Goal: Task Accomplishment & Management: Use online tool/utility

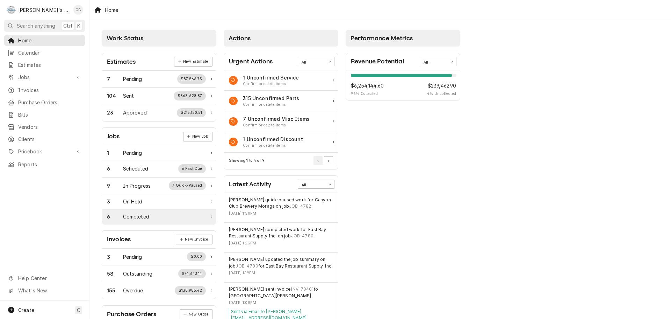
click at [141, 212] on div "6 Completed" at bounding box center [159, 216] width 114 height 15
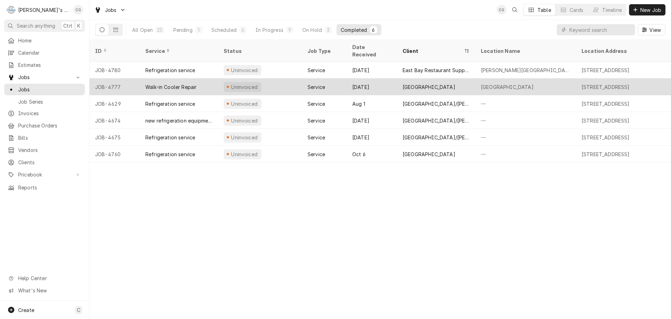
click at [433, 83] on div "Glewood Fire Center" at bounding box center [429, 86] width 53 height 7
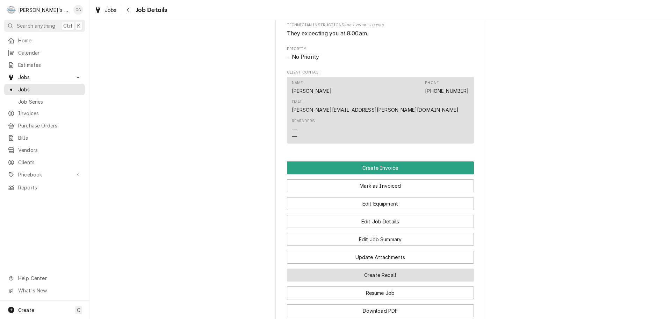
scroll to position [385, 0]
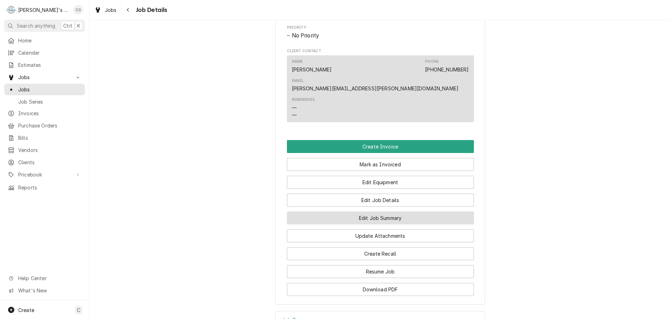
click at [437, 211] on button "Edit Job Summary" at bounding box center [380, 217] width 187 height 13
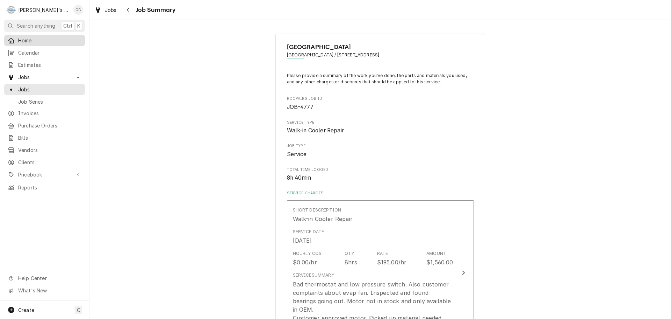
click at [47, 41] on span "Home" at bounding box center [49, 40] width 63 height 7
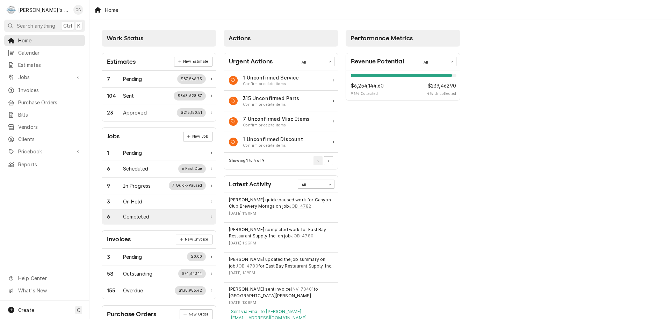
click at [159, 215] on div "6 Completed" at bounding box center [156, 216] width 99 height 7
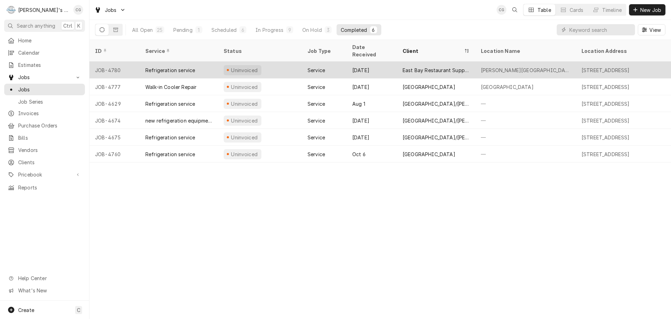
click at [425, 66] on div "East Bay Restaurant Supply Inc." at bounding box center [436, 69] width 67 height 7
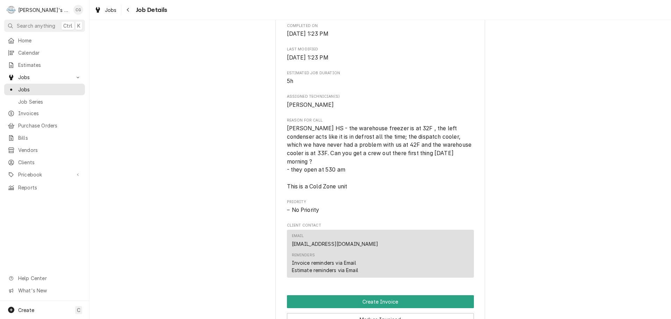
scroll to position [385, 0]
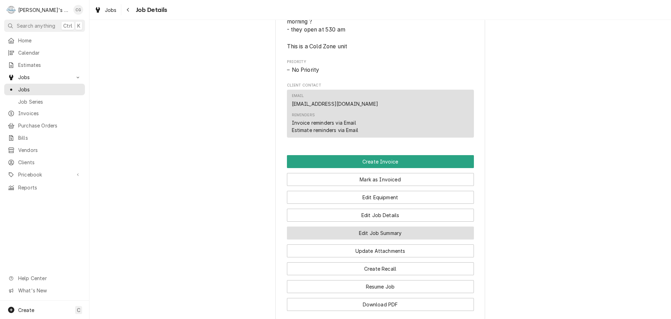
click at [401, 239] on button "Edit Job Summary" at bounding box center [380, 232] width 187 height 13
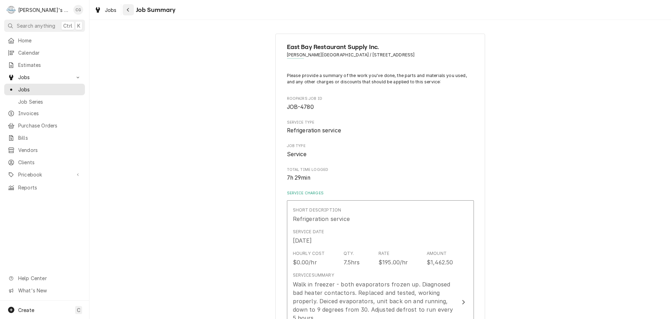
click at [128, 10] on icon "Navigate back" at bounding box center [128, 9] width 3 height 5
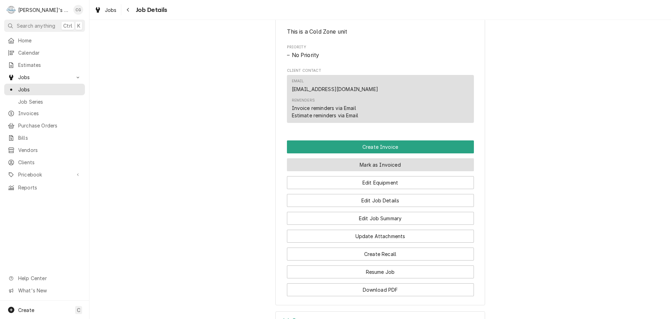
scroll to position [420, 0]
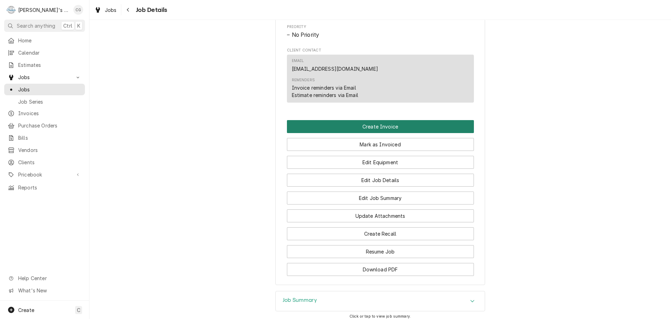
click at [406, 131] on button "Create Invoice" at bounding box center [380, 126] width 187 height 13
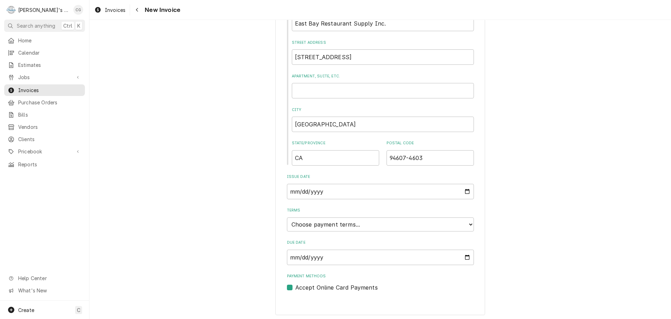
scroll to position [269, 0]
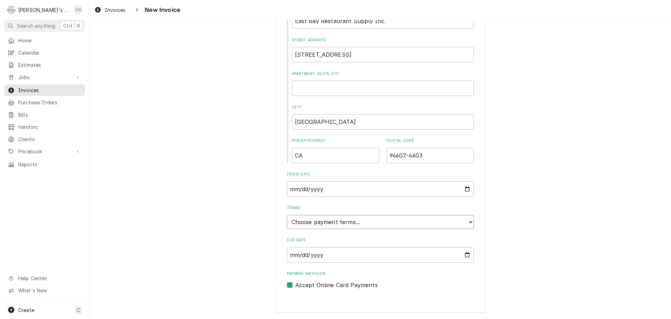
click at [344, 222] on select "Choose payment terms... Same Day Net 7 Net 14 Net 21 Net 30 Net 45 Net 60 Net 90" at bounding box center [380, 222] width 187 height 14
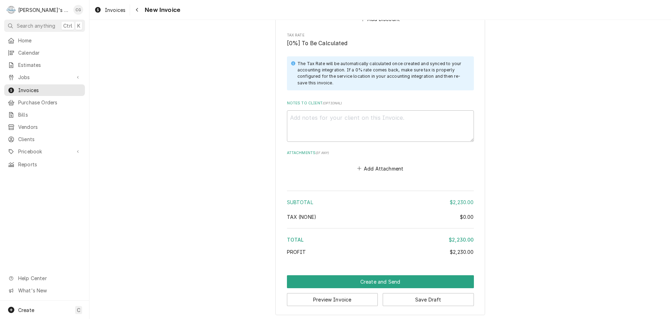
scroll to position [1188, 0]
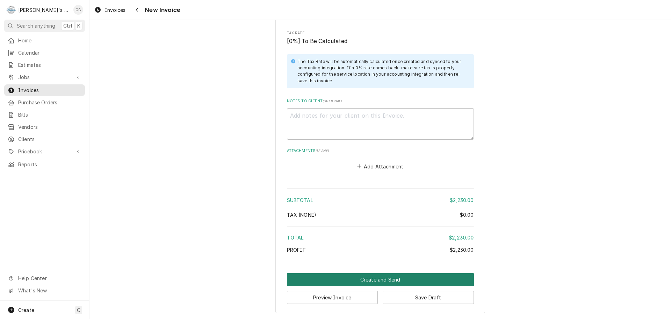
click at [390, 277] on button "Create and Send" at bounding box center [380, 279] width 187 height 13
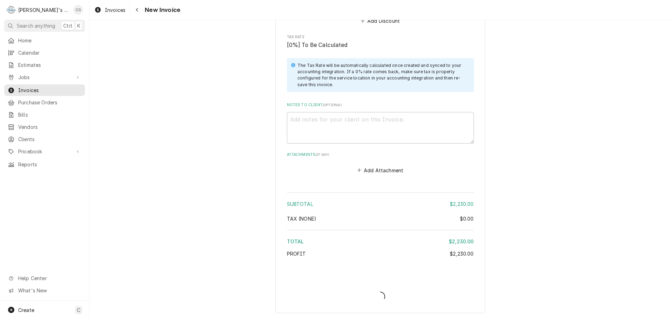
scroll to position [1185, 0]
type textarea "x"
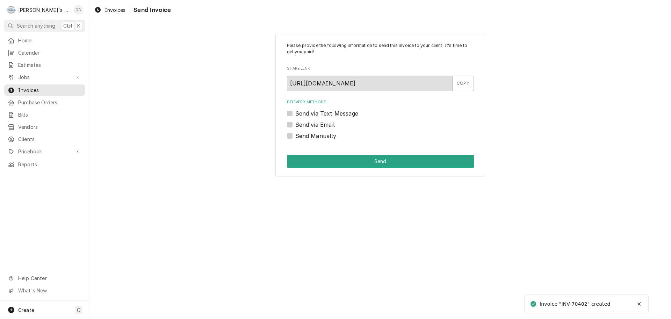
click at [296, 122] on label "Send via Email" at bounding box center [316, 124] width 40 height 8
click at [296, 122] on input "Send via Email" at bounding box center [389, 127] width 187 height 15
checkbox input "true"
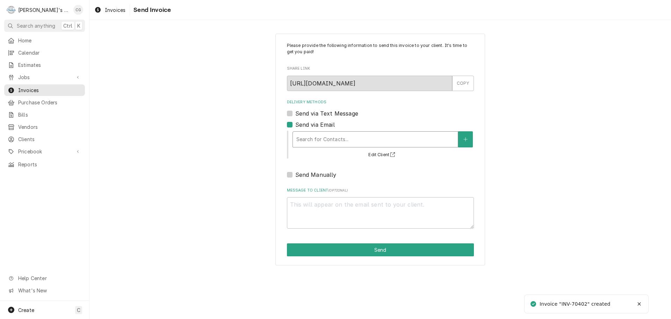
click at [321, 135] on div "Delivery Methods" at bounding box center [376, 139] width 158 height 13
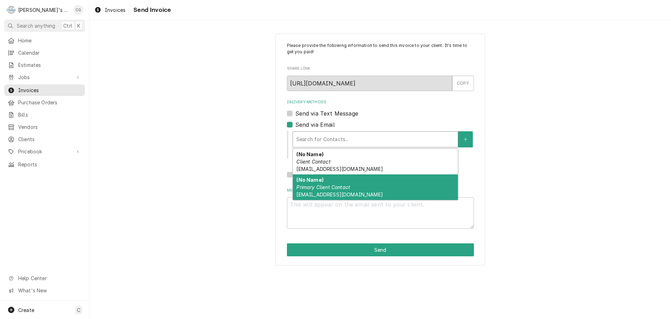
click at [334, 197] on div "(No Name) Primary Client Contact ap@ebrs.net" at bounding box center [375, 187] width 165 height 26
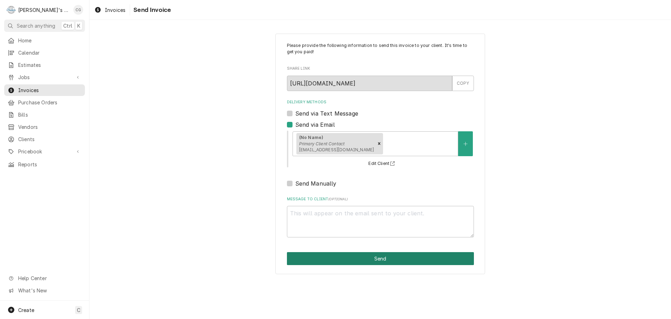
click at [379, 261] on button "Send" at bounding box center [380, 258] width 187 height 13
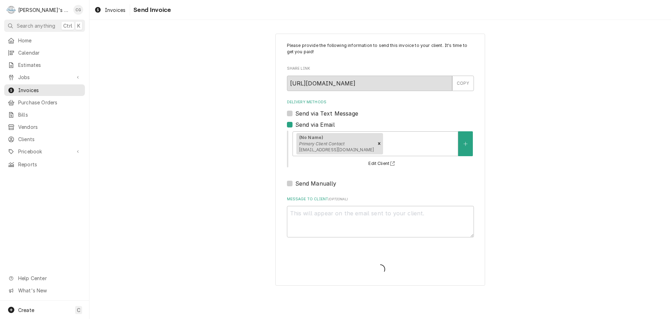
type textarea "x"
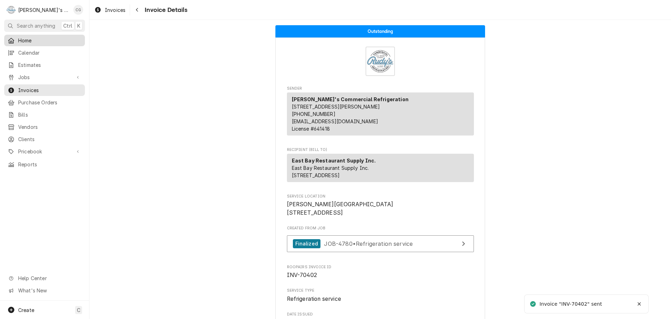
click at [45, 39] on span "Home" at bounding box center [49, 40] width 63 height 7
